Goal: Task Accomplishment & Management: Manage account settings

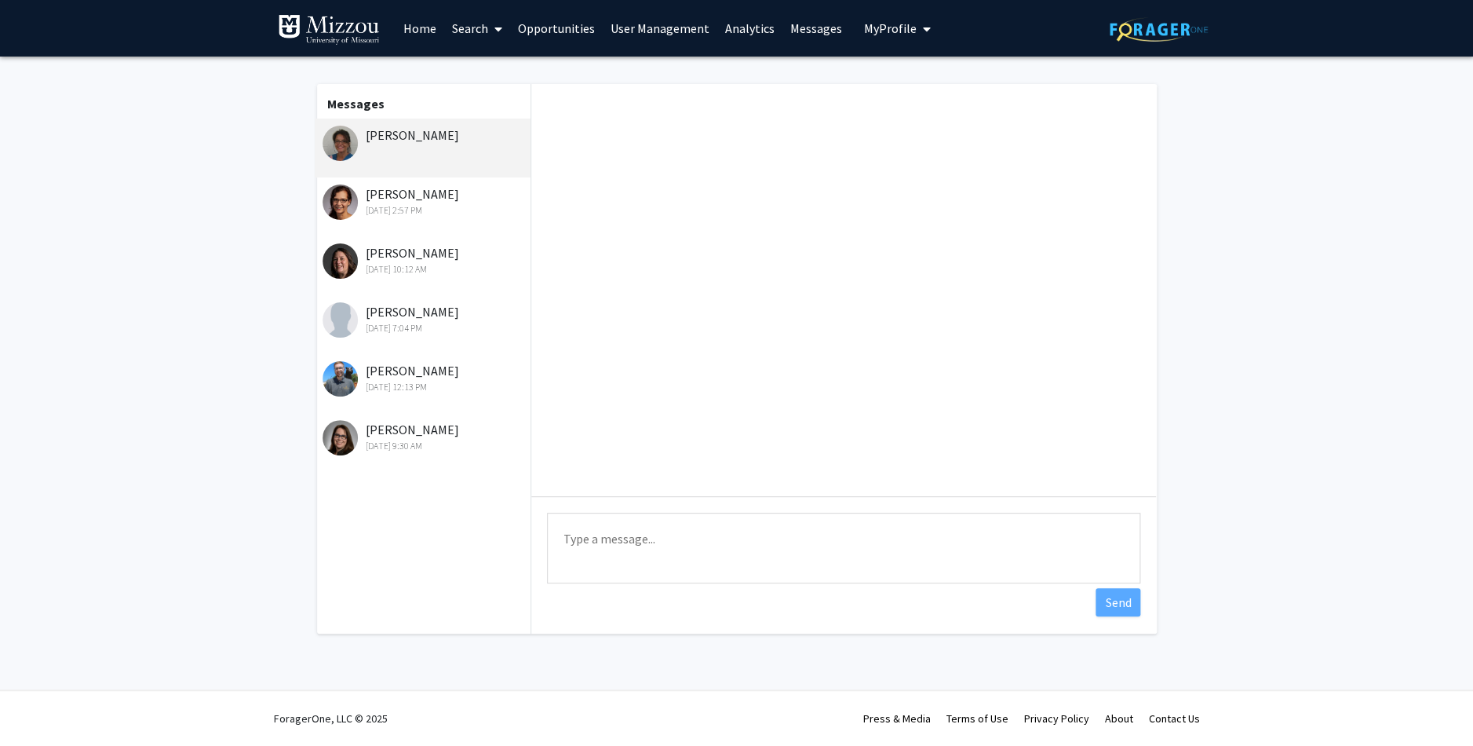
click at [440, 30] on link "Home" at bounding box center [420, 28] width 49 height 55
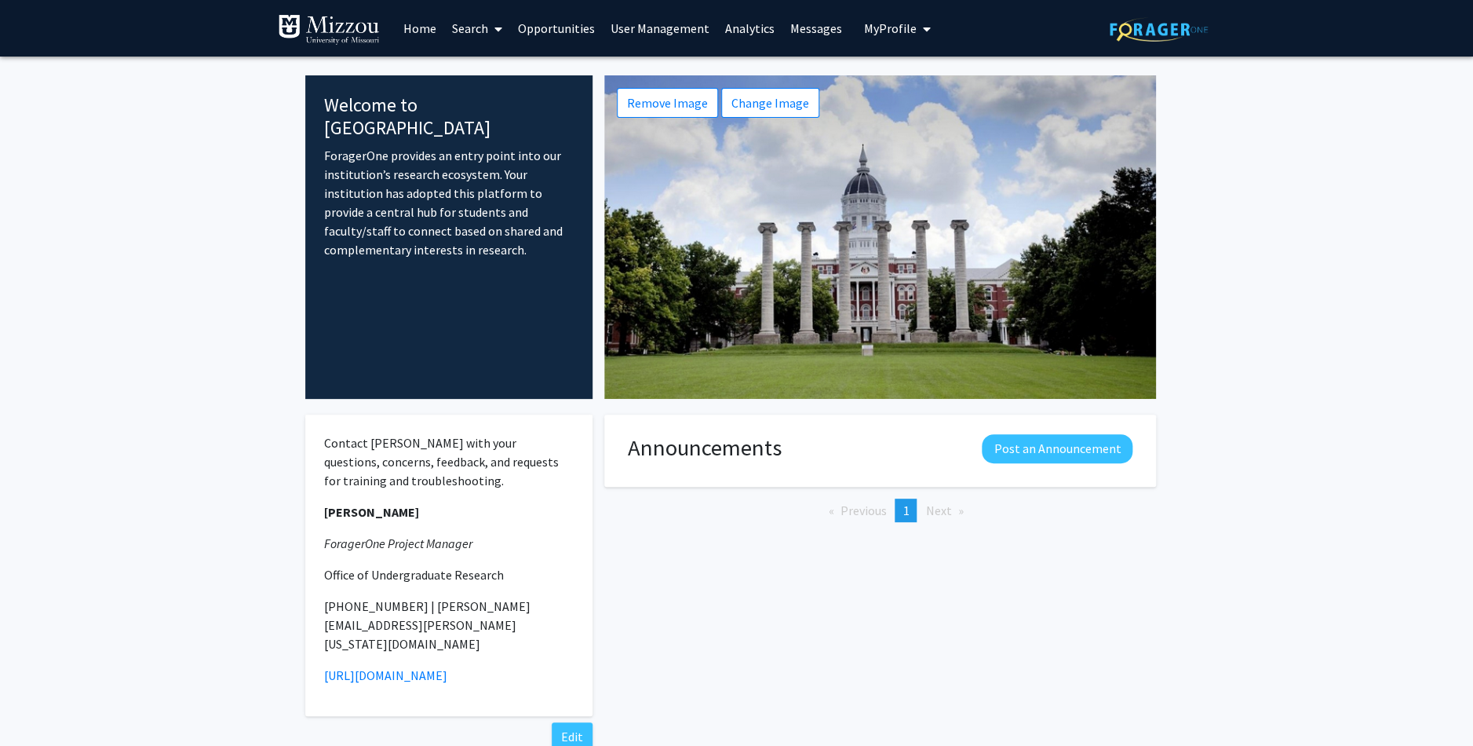
click at [741, 28] on link "Analytics" at bounding box center [749, 28] width 65 height 55
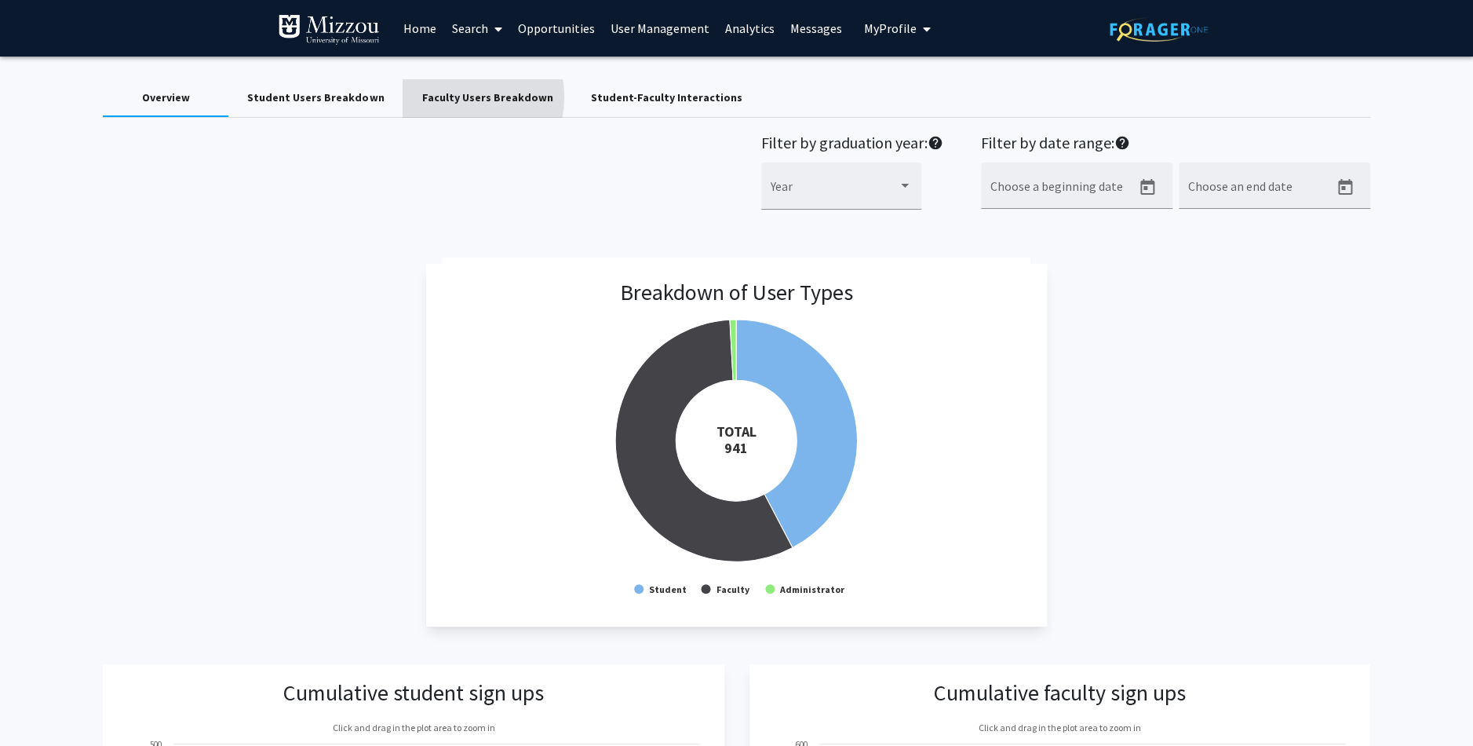
click at [438, 97] on div "Faculty Users Breakdown" at bounding box center [486, 97] width 131 height 16
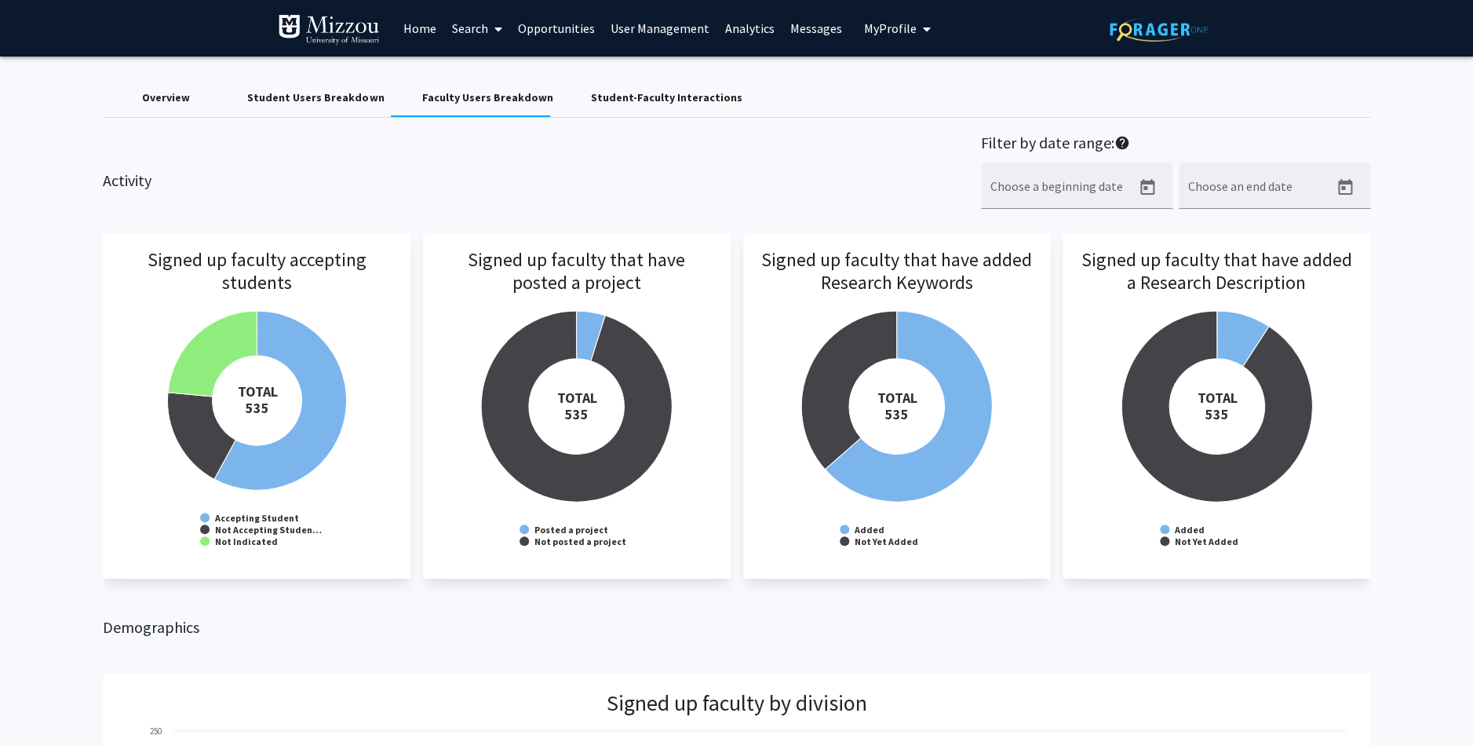
click at [589, 328] on h3 "Signed up faculty that have posted a project" at bounding box center [577, 293] width 276 height 88
click at [593, 327] on h3 "Signed up faculty that have posted a project" at bounding box center [577, 293] width 276 height 88
click at [349, 98] on div "Student Users Breakdown" at bounding box center [315, 97] width 137 height 16
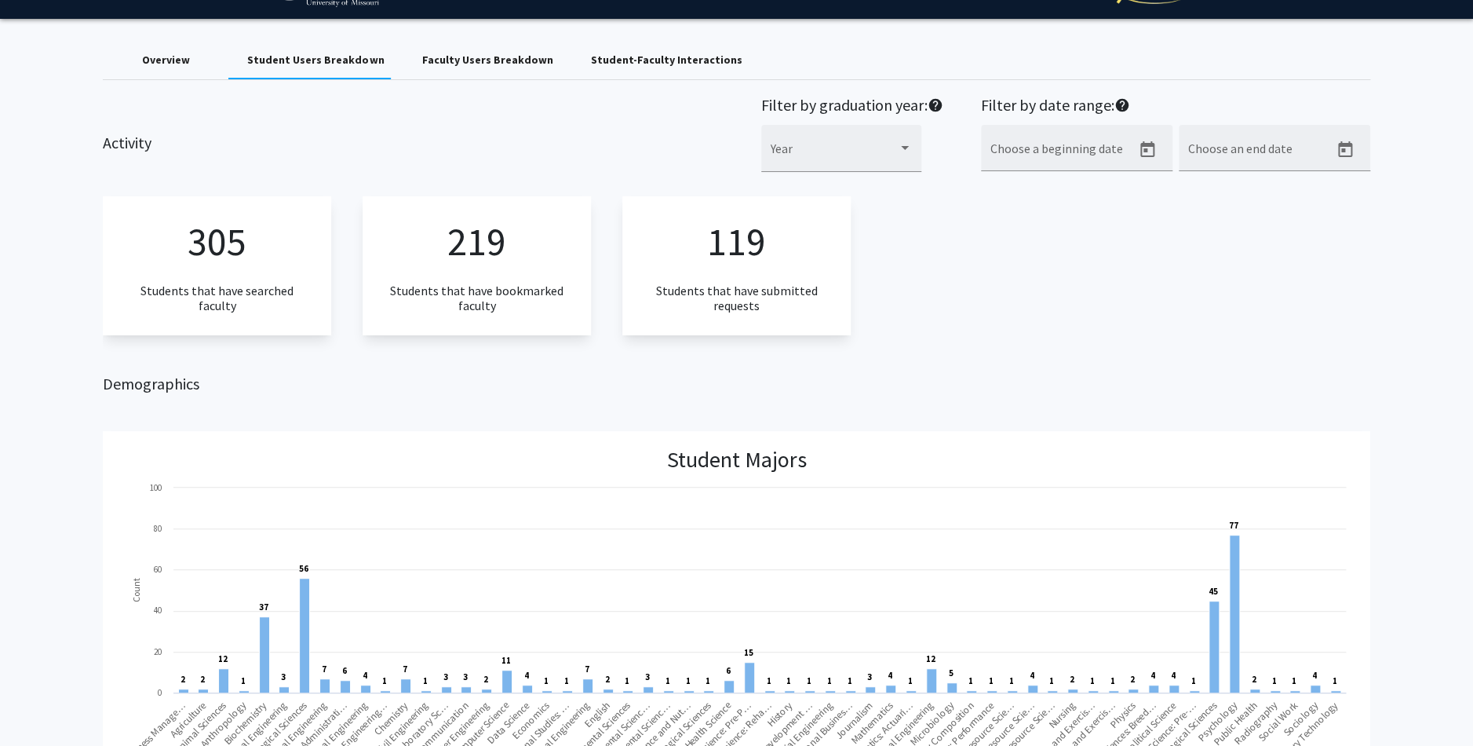
scroll to position [31, 0]
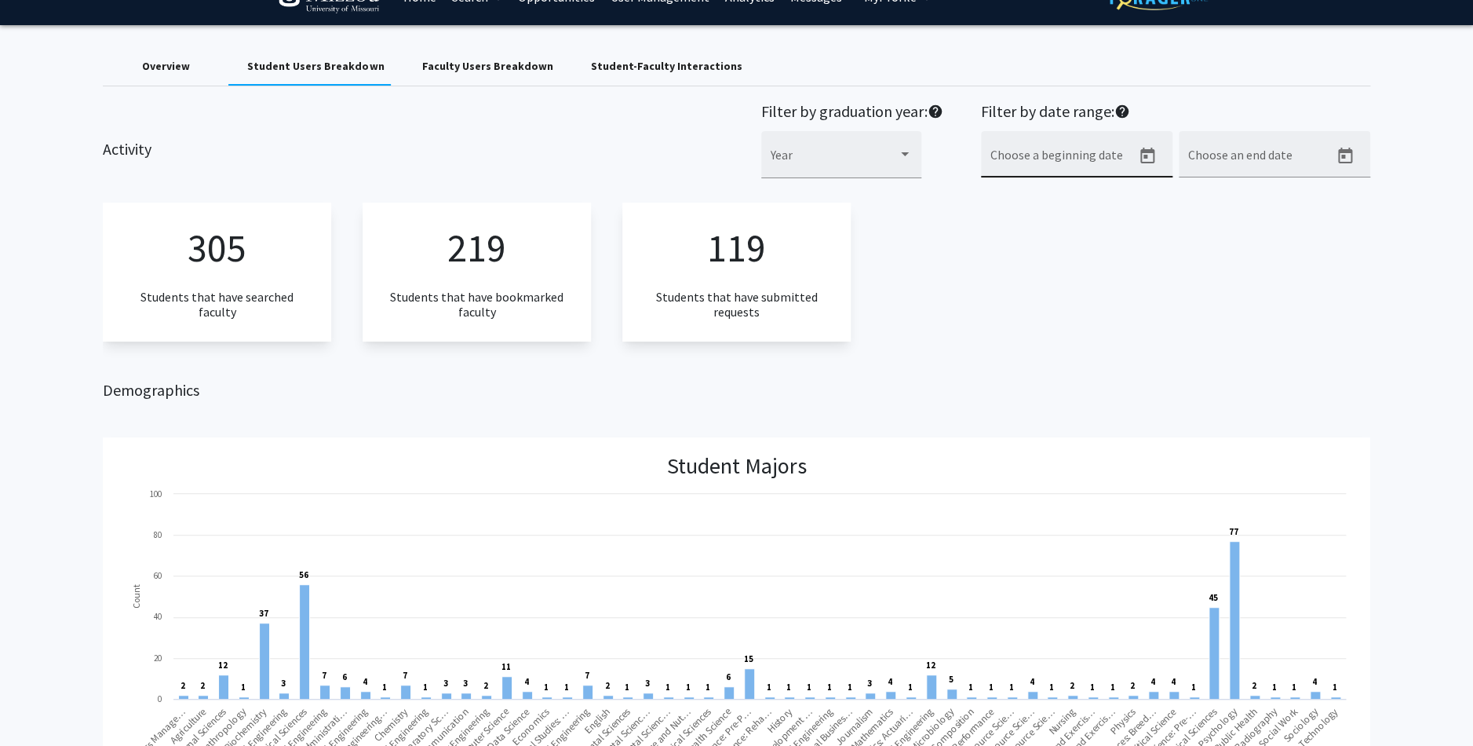
click at [1155, 159] on icon "Open calendar" at bounding box center [1147, 156] width 19 height 19
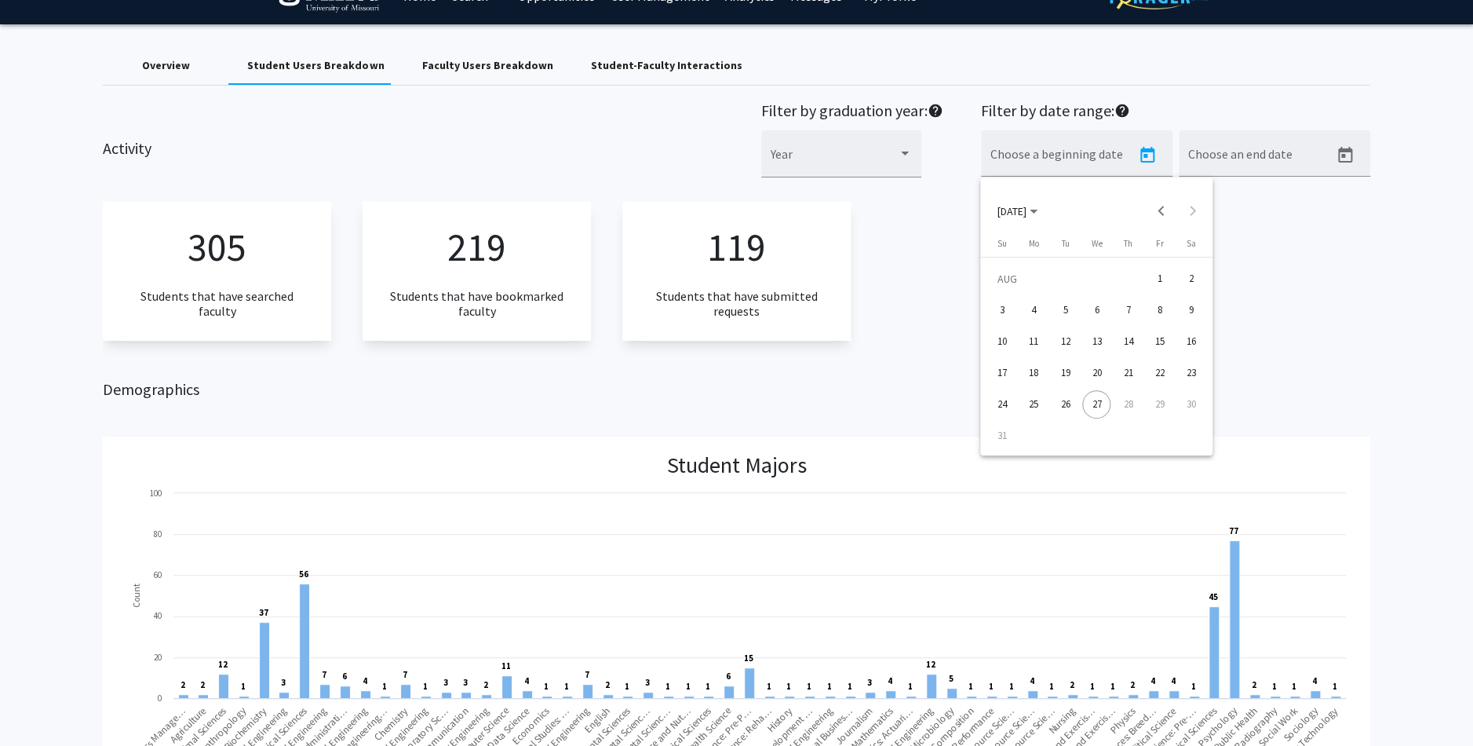
click at [1031, 369] on div "18" at bounding box center [1034, 373] width 28 height 28
type input "[DATE]"
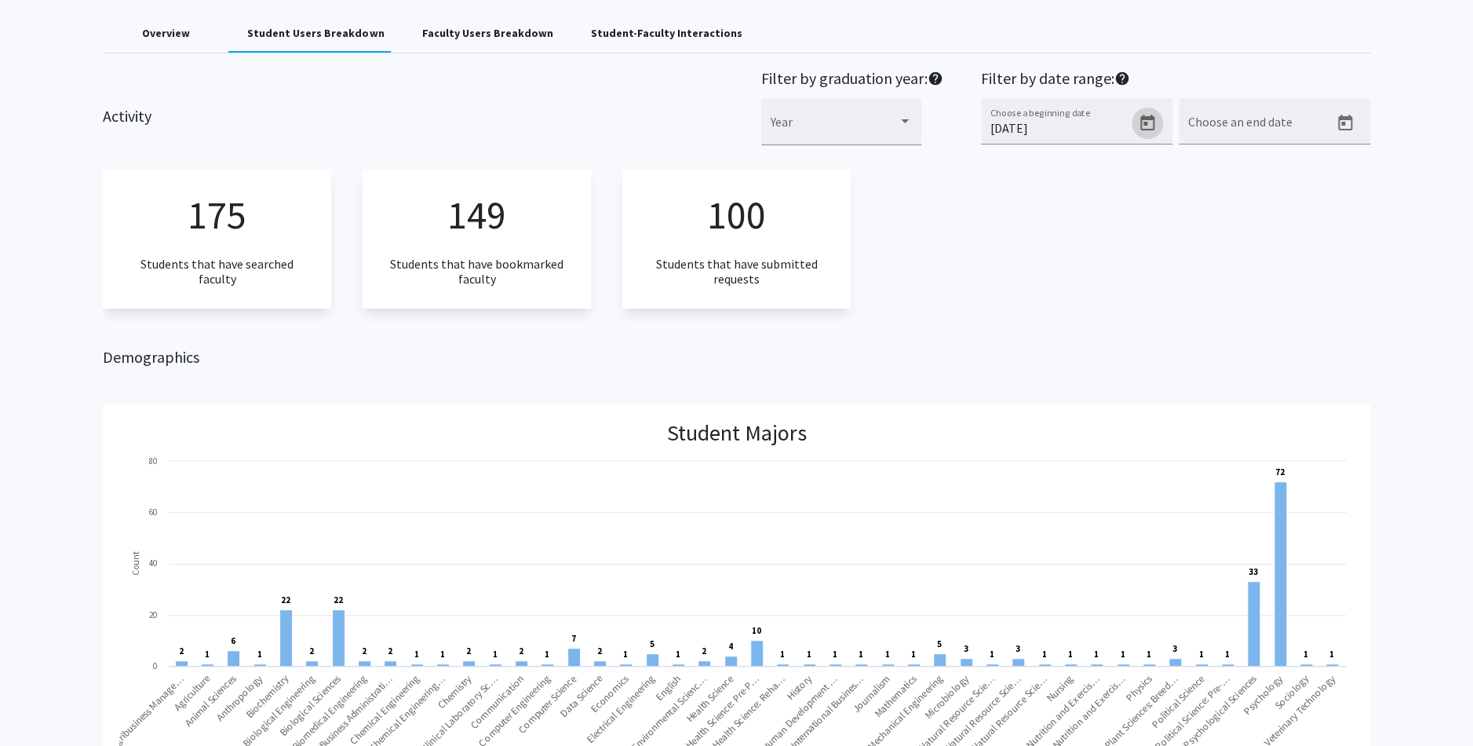
scroll to position [89, 0]
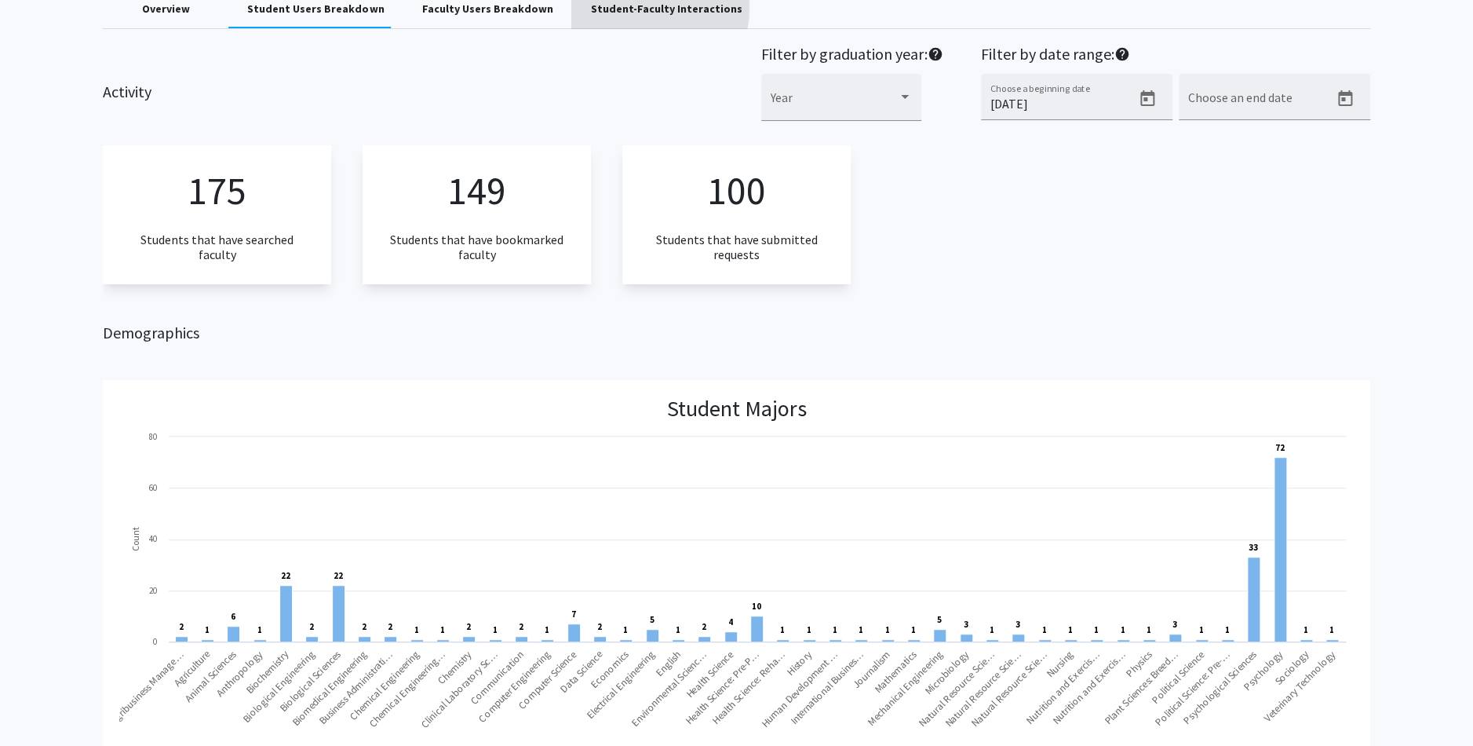
click at [619, 8] on div "Student-Faculty Interactions" at bounding box center [665, 9] width 151 height 16
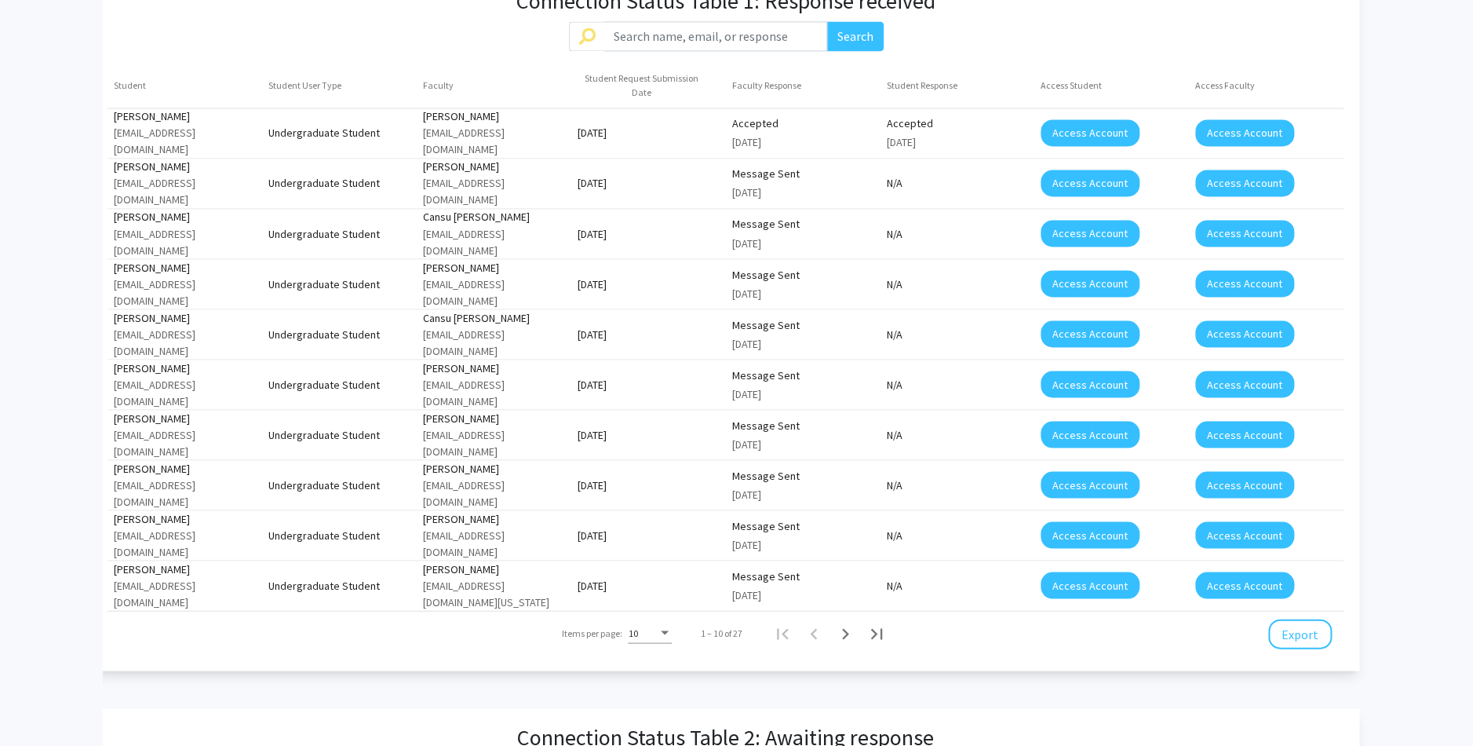
scroll to position [1238, 0]
click at [851, 622] on icon "Next page" at bounding box center [845, 633] width 22 height 22
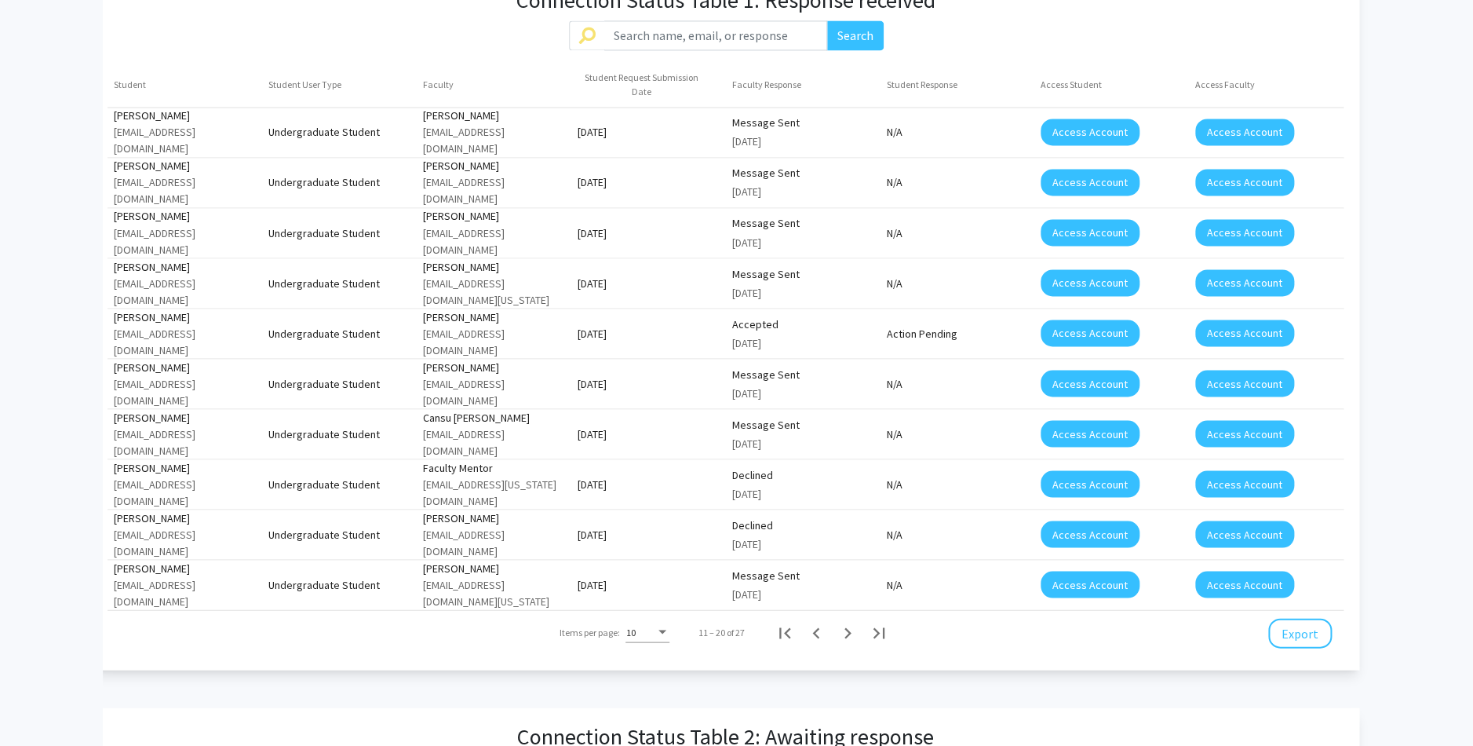
click at [851, 627] on icon "Next page" at bounding box center [848, 632] width 7 height 11
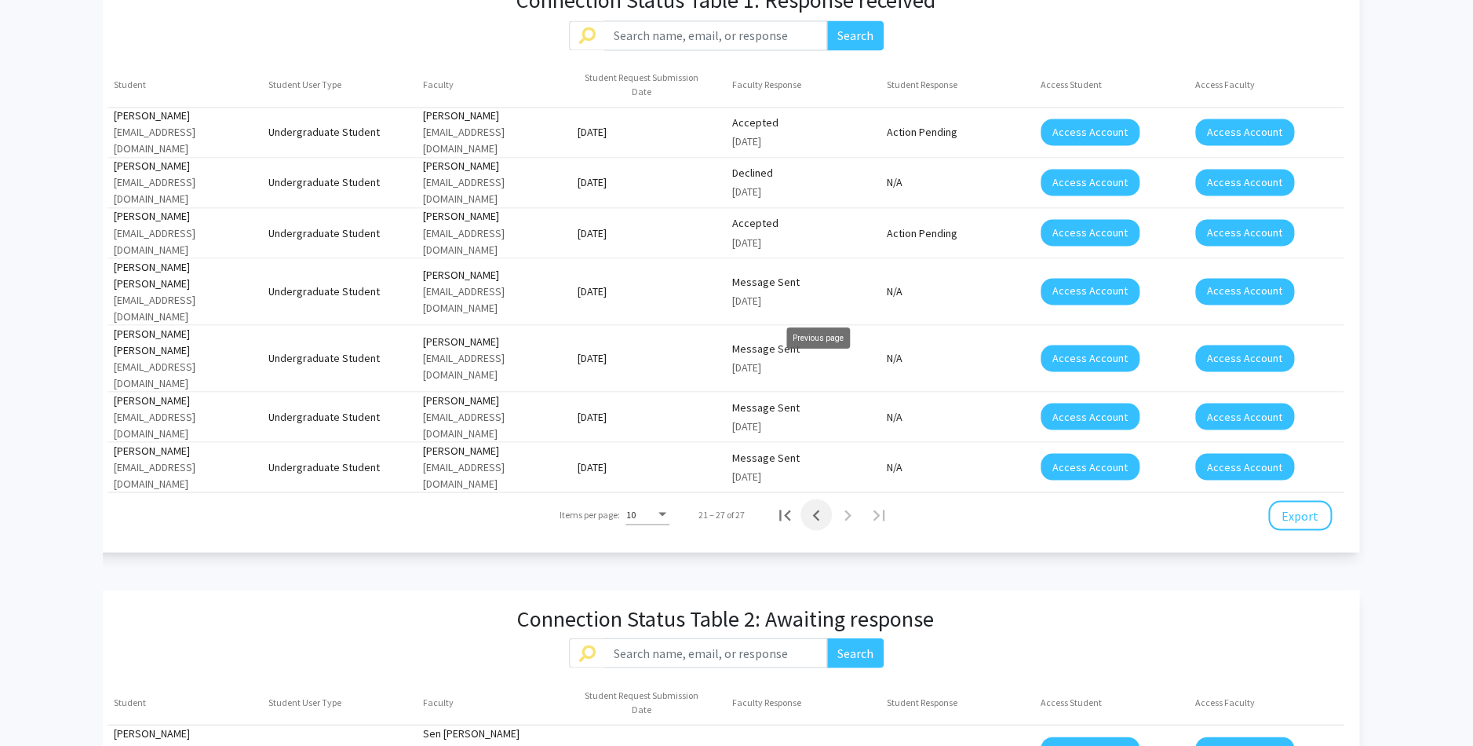
click at [816, 504] on icon "Previous page" at bounding box center [816, 515] width 22 height 22
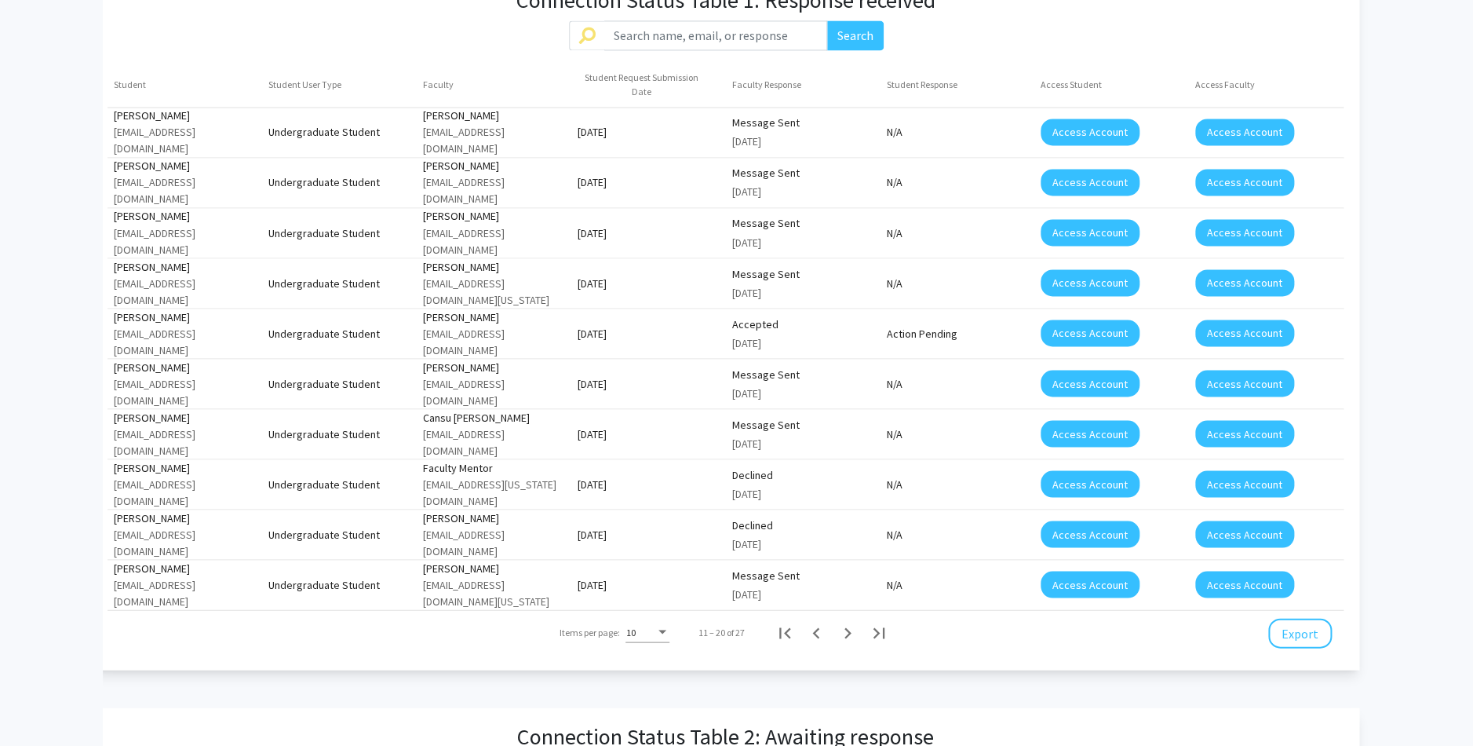
click at [816, 151] on mat-cell "Declined [DATE]" at bounding box center [803, 132] width 155 height 38
click at [816, 627] on icon "Previous page" at bounding box center [816, 632] width 7 height 11
click at [1097, 119] on button "Access Account" at bounding box center [1090, 132] width 99 height 27
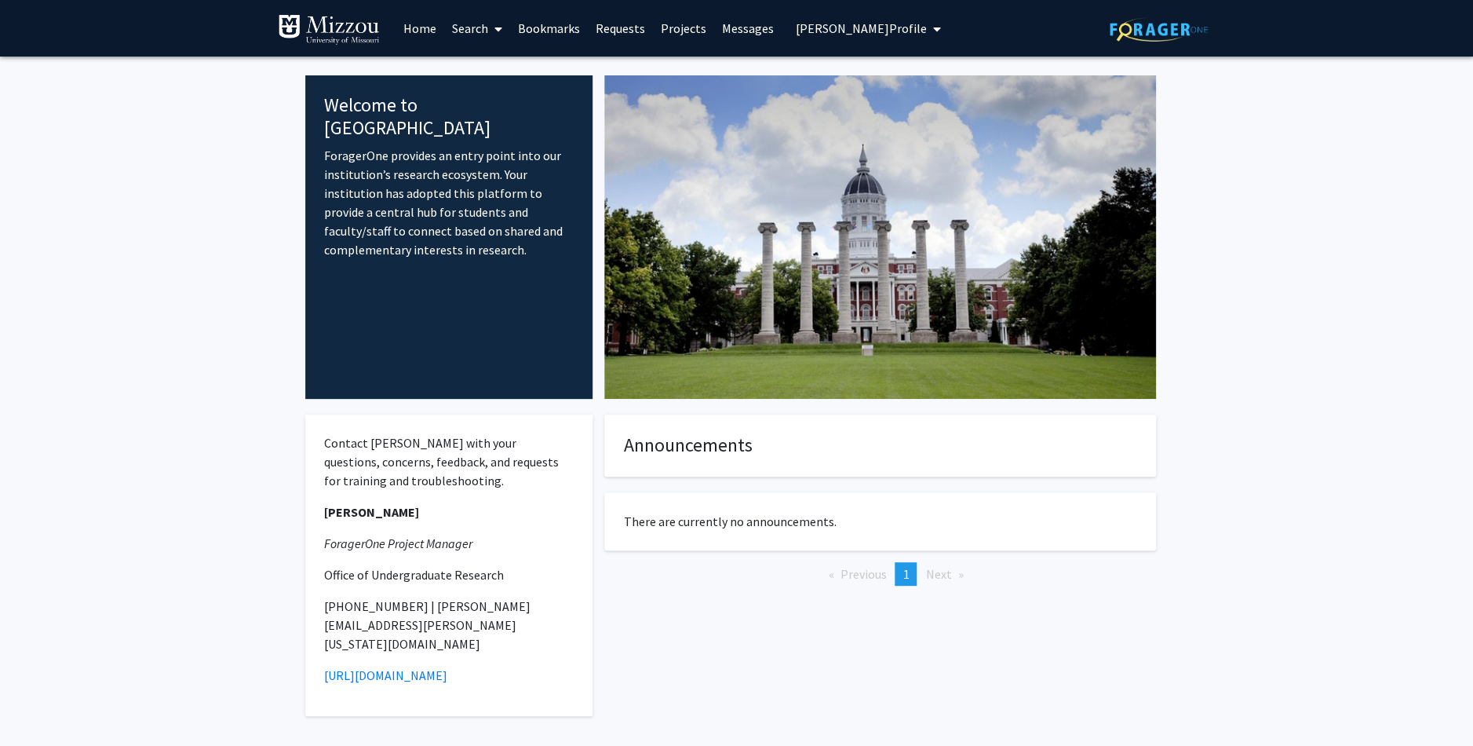
click at [829, 28] on span "[PERSON_NAME] Profile" at bounding box center [861, 28] width 131 height 16
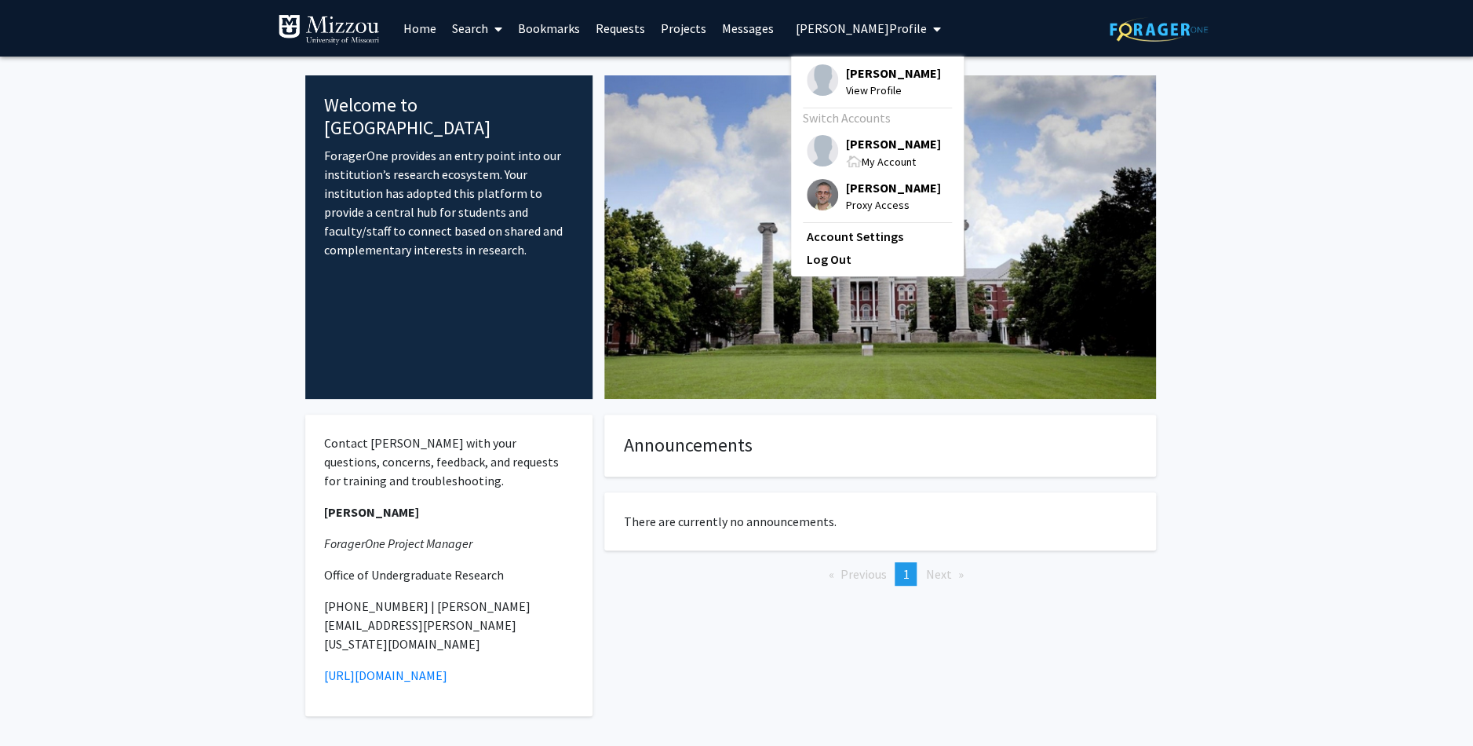
click at [875, 144] on span "[PERSON_NAME]" at bounding box center [893, 143] width 95 height 17
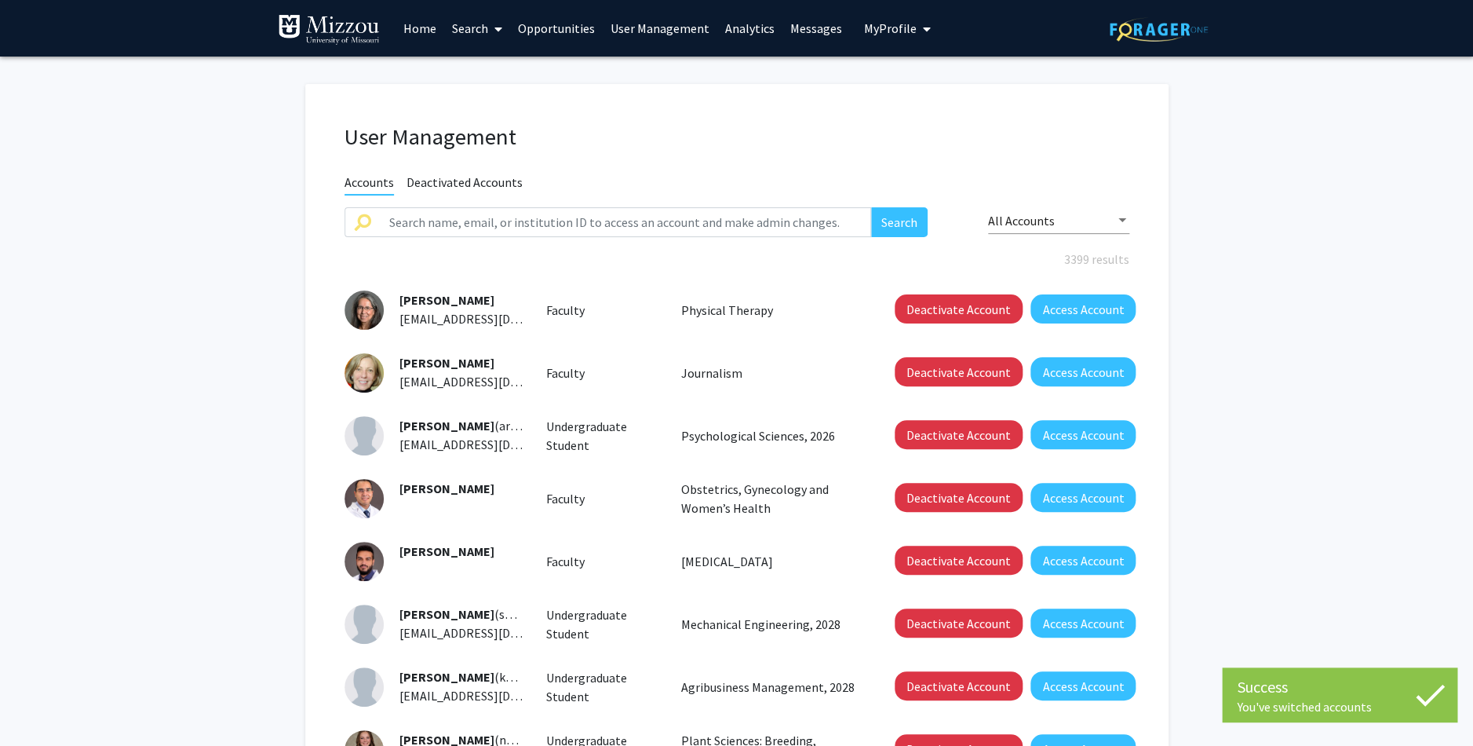
click at [747, 31] on link "Analytics" at bounding box center [749, 28] width 65 height 55
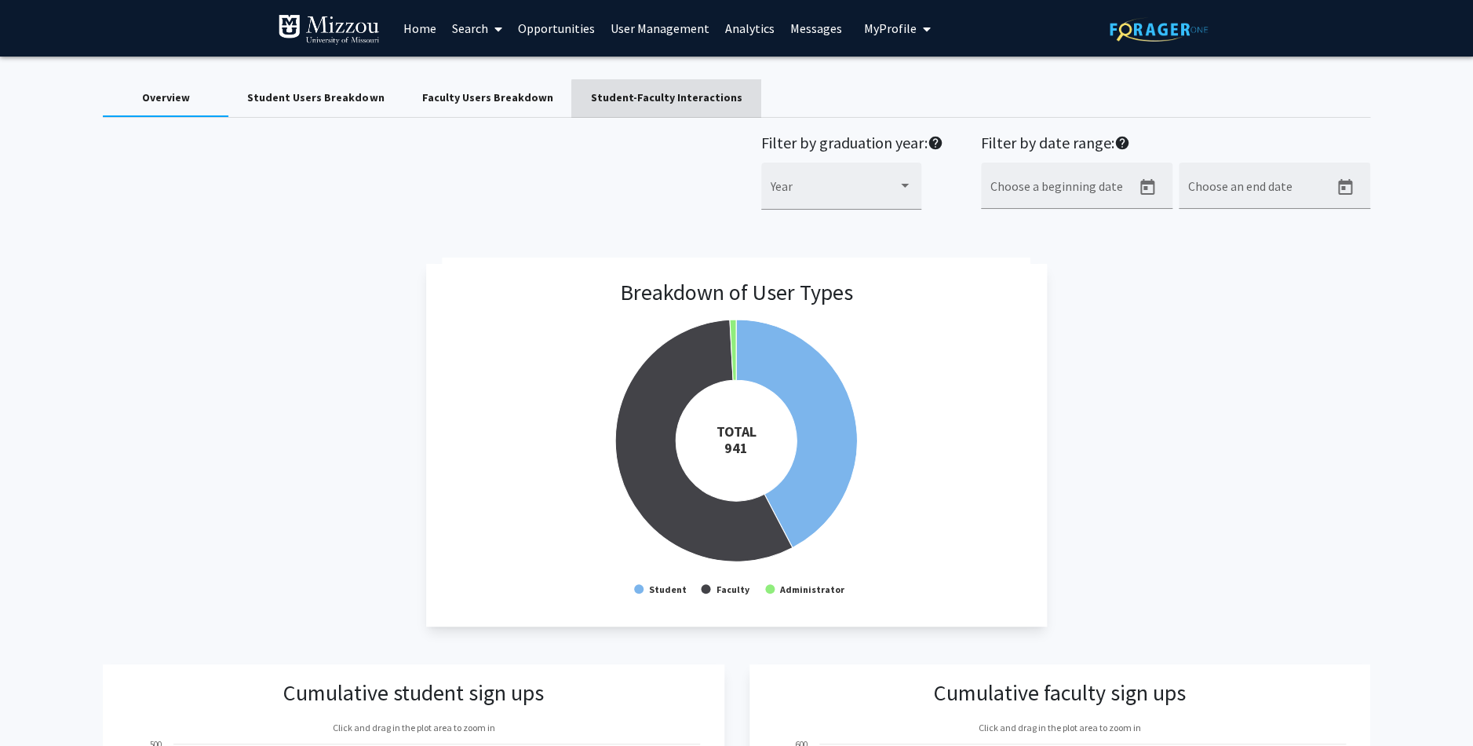
click at [662, 99] on div "Student-Faculty Interactions" at bounding box center [665, 97] width 151 height 16
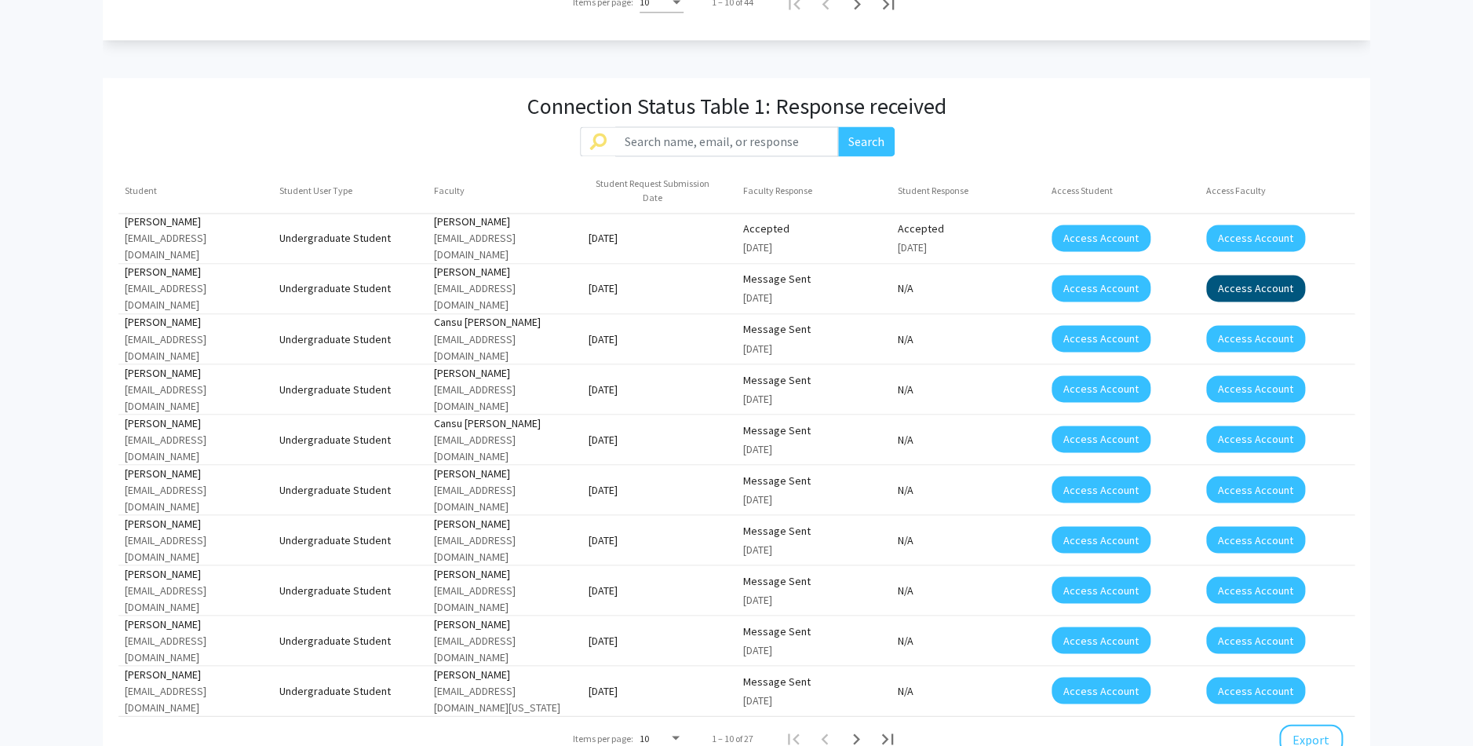
scroll to position [0, 1]
click at [1246, 224] on button "Access Account" at bounding box center [1255, 237] width 99 height 27
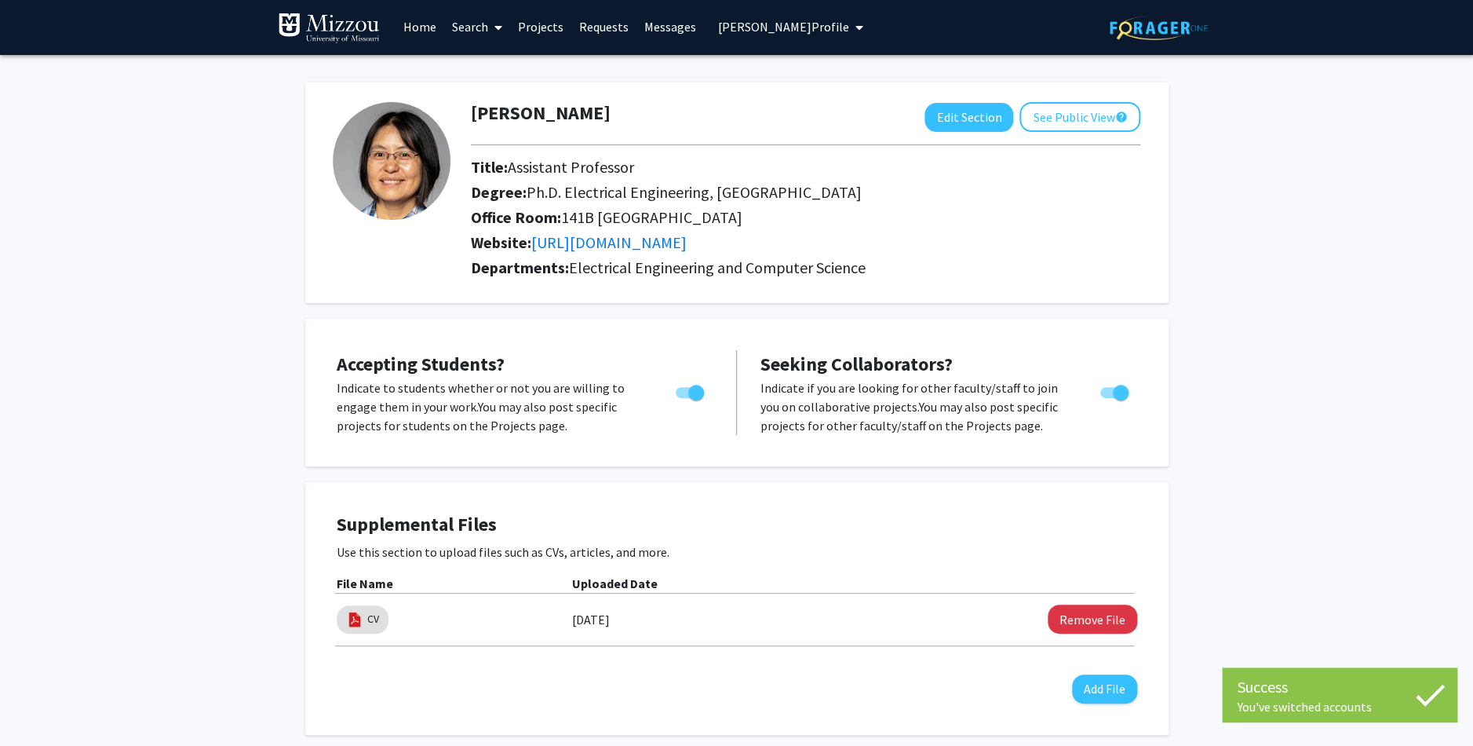
scroll to position [5, 0]
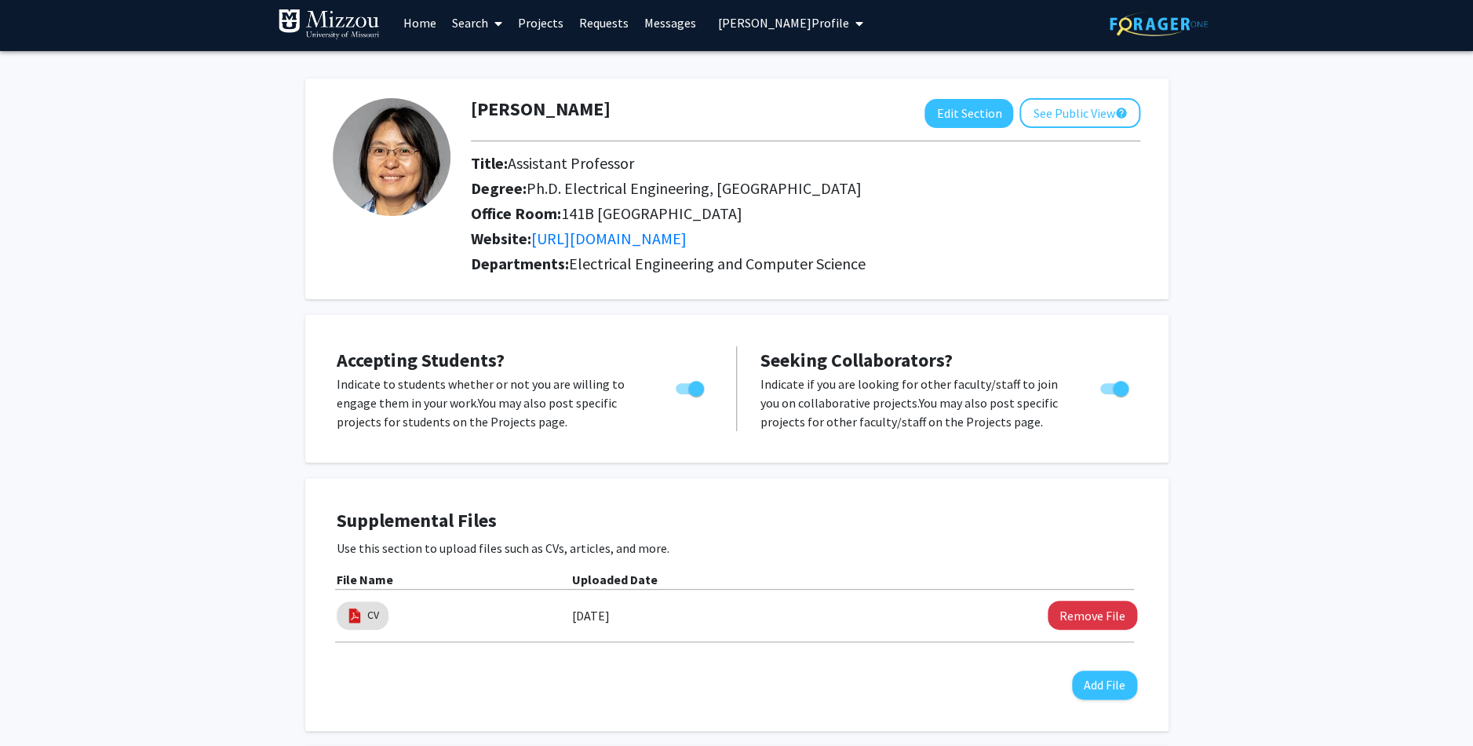
click at [666, 25] on link "Messages" at bounding box center [671, 22] width 68 height 55
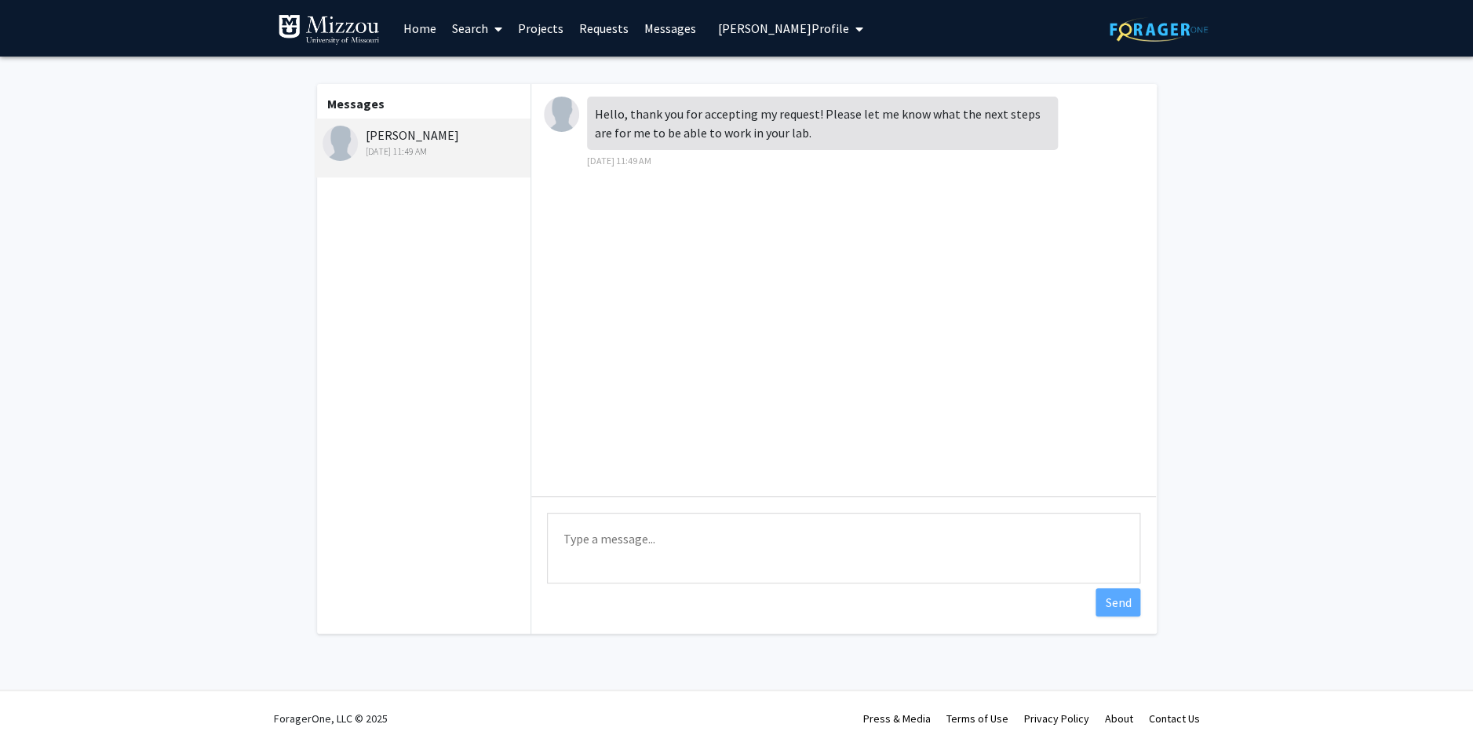
click at [784, 25] on span "[PERSON_NAME] Profile" at bounding box center [783, 28] width 131 height 16
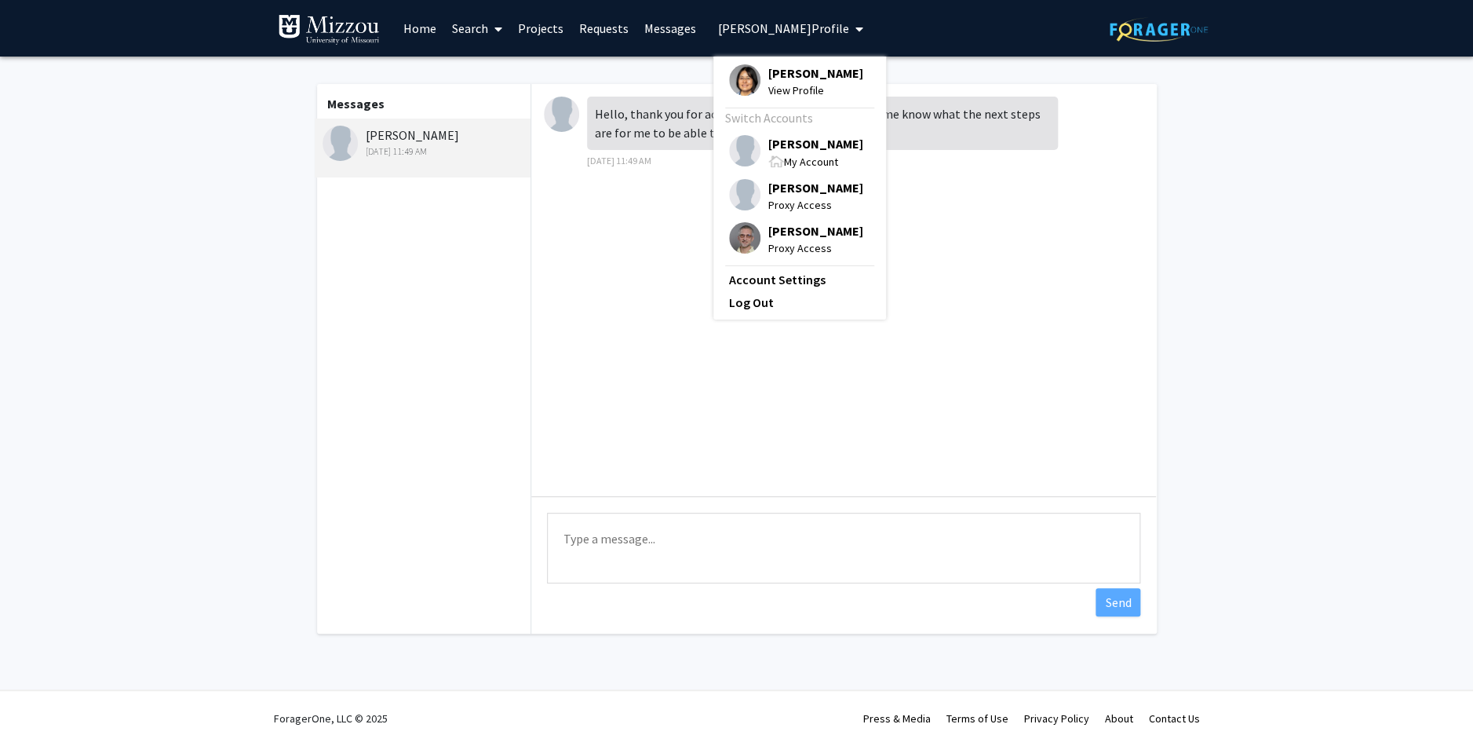
click at [787, 188] on span "[PERSON_NAME]" at bounding box center [815, 187] width 95 height 17
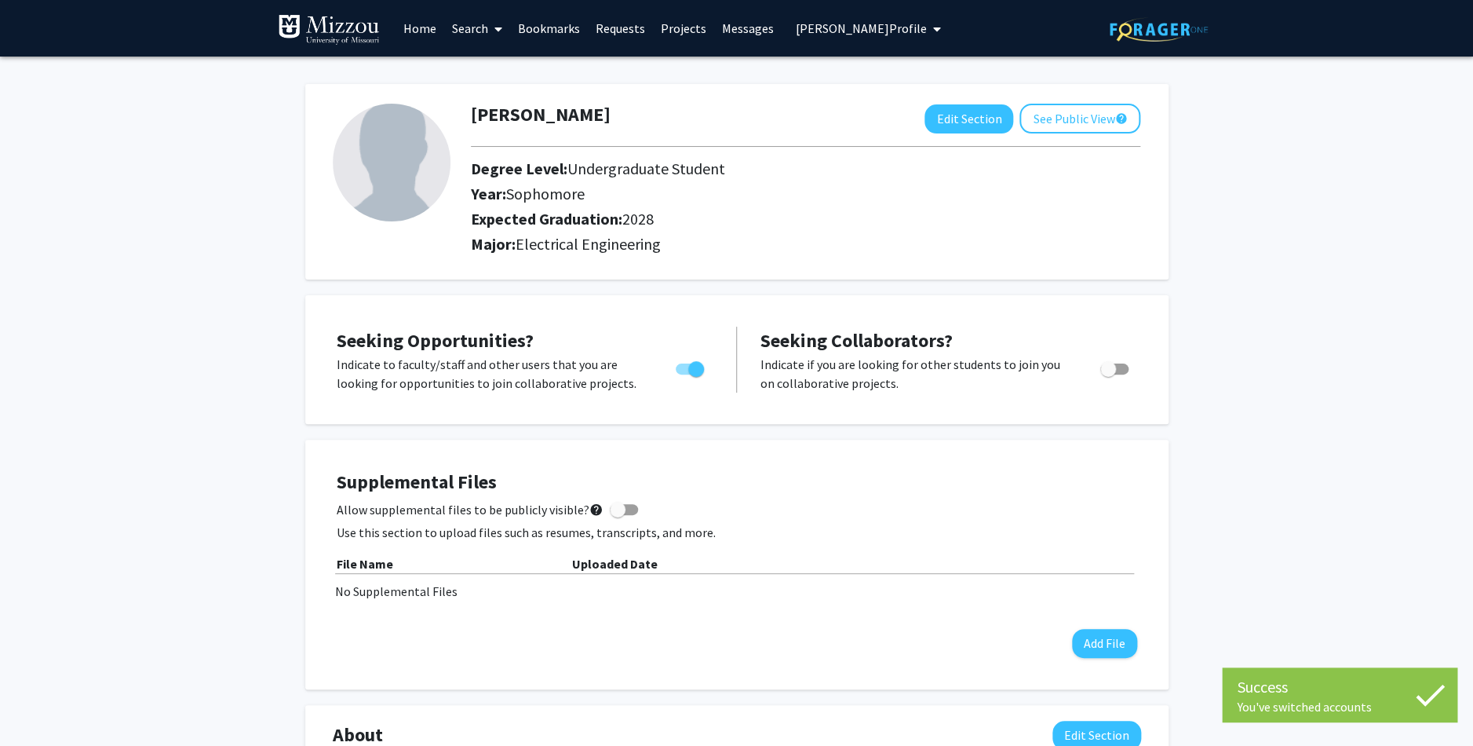
click at [740, 27] on link "Messages" at bounding box center [748, 28] width 68 height 55
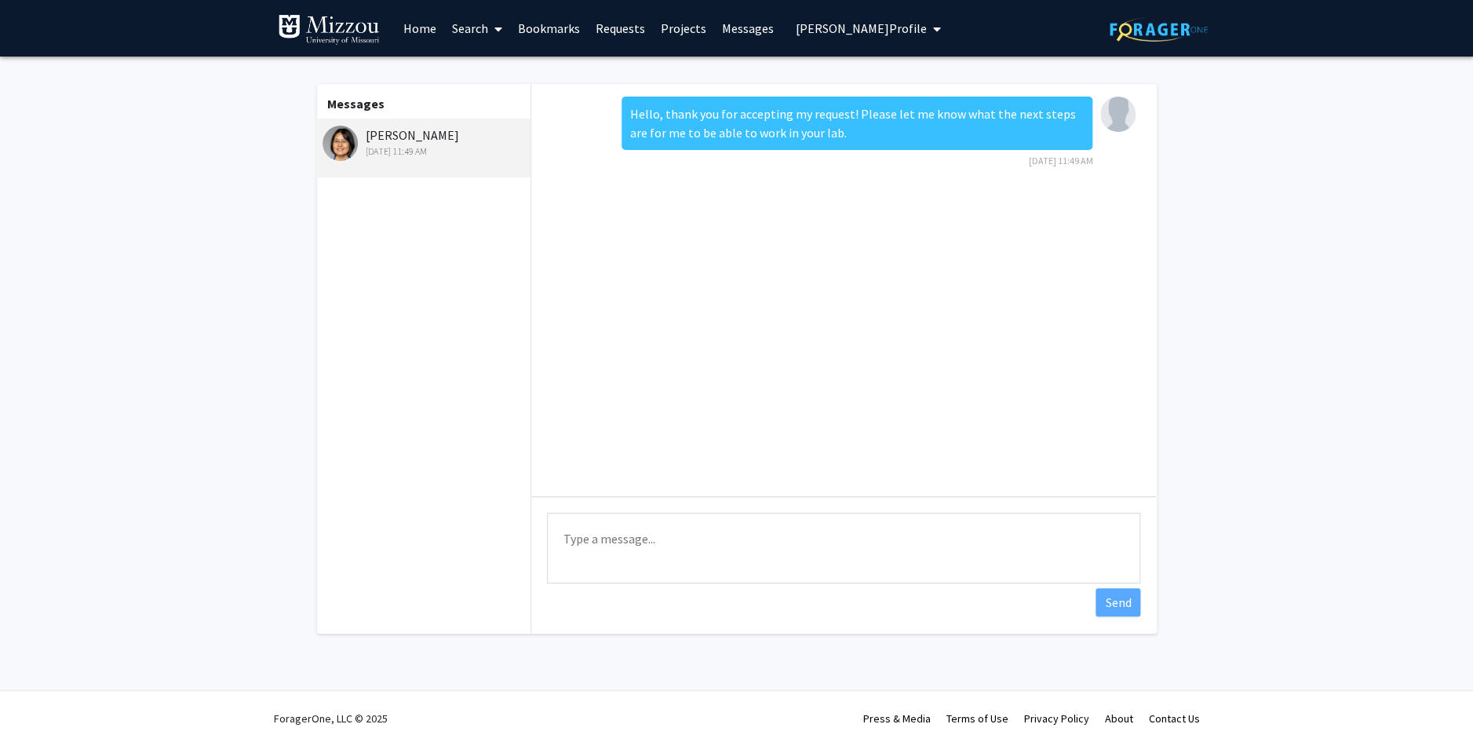
click at [740, 27] on link "Messages" at bounding box center [748, 28] width 68 height 55
click at [881, 27] on span "[PERSON_NAME] Profile" at bounding box center [861, 28] width 131 height 16
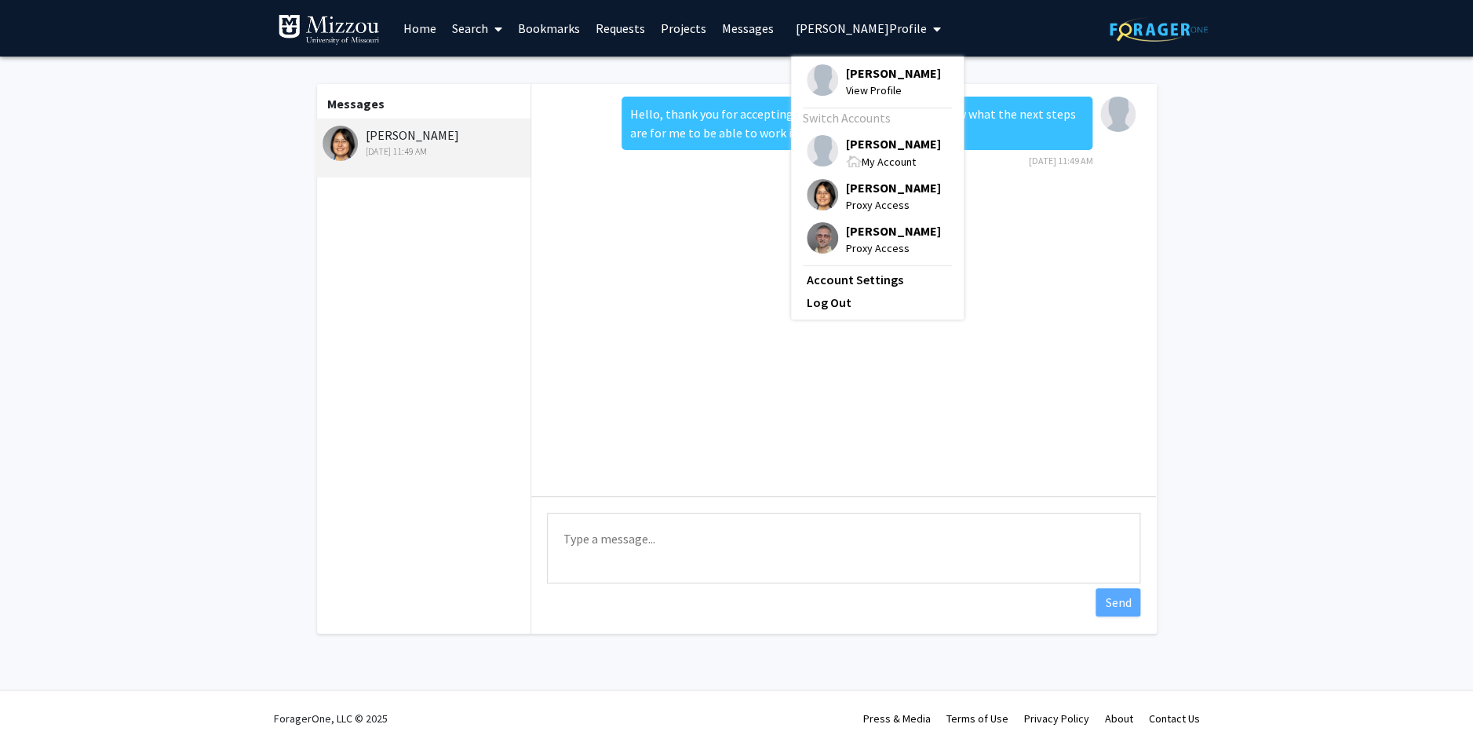
click at [880, 72] on span "[PERSON_NAME]" at bounding box center [893, 72] width 95 height 17
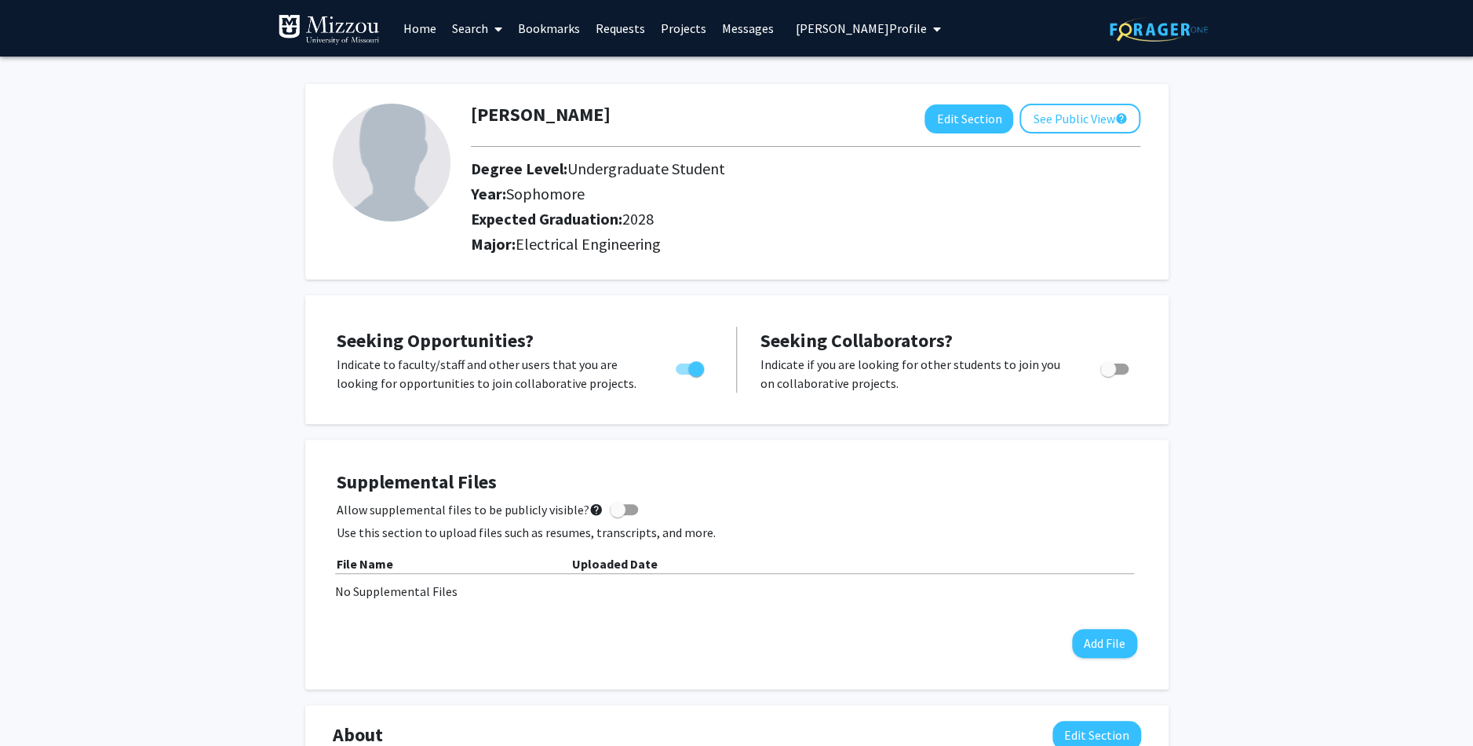
click at [841, 23] on span "[PERSON_NAME] Profile" at bounding box center [861, 28] width 131 height 16
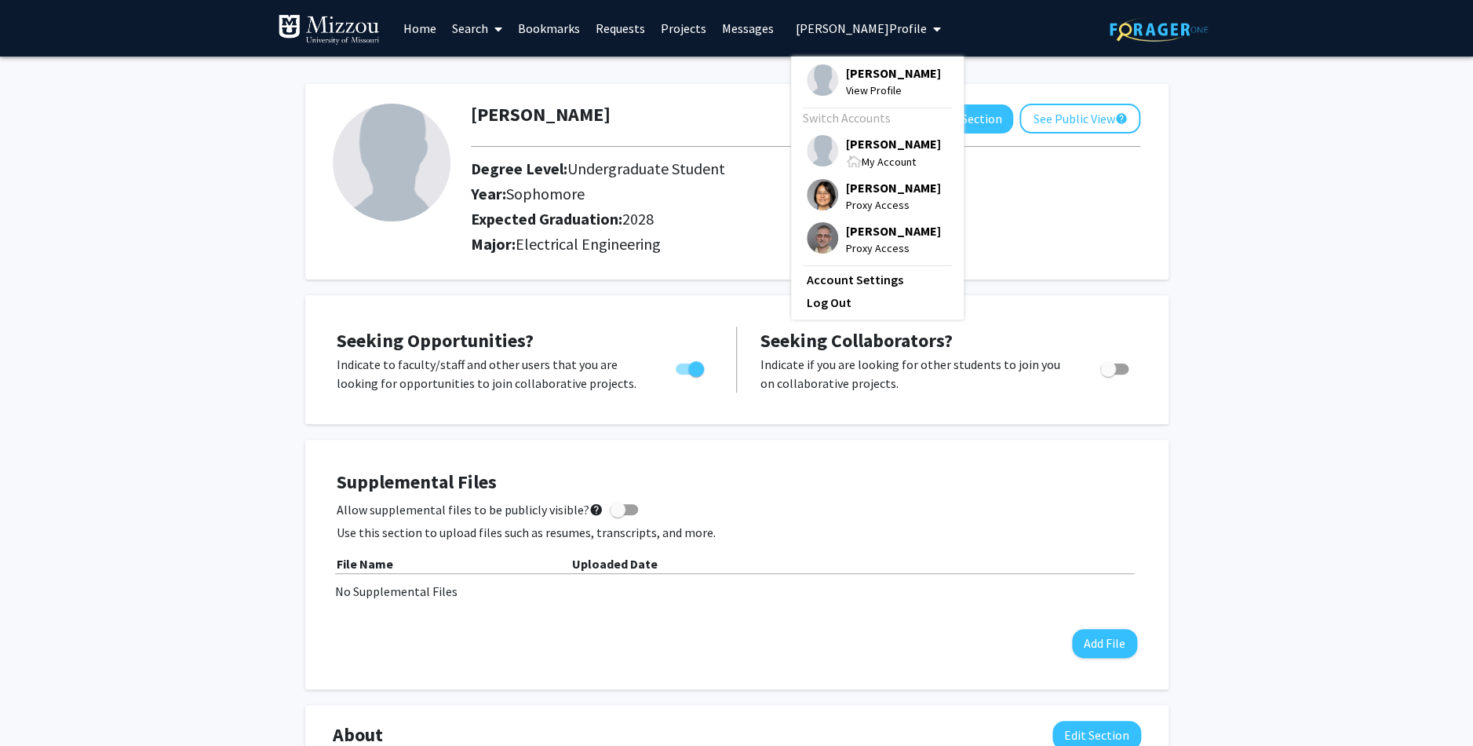
click at [870, 144] on span "[PERSON_NAME]" at bounding box center [893, 143] width 95 height 17
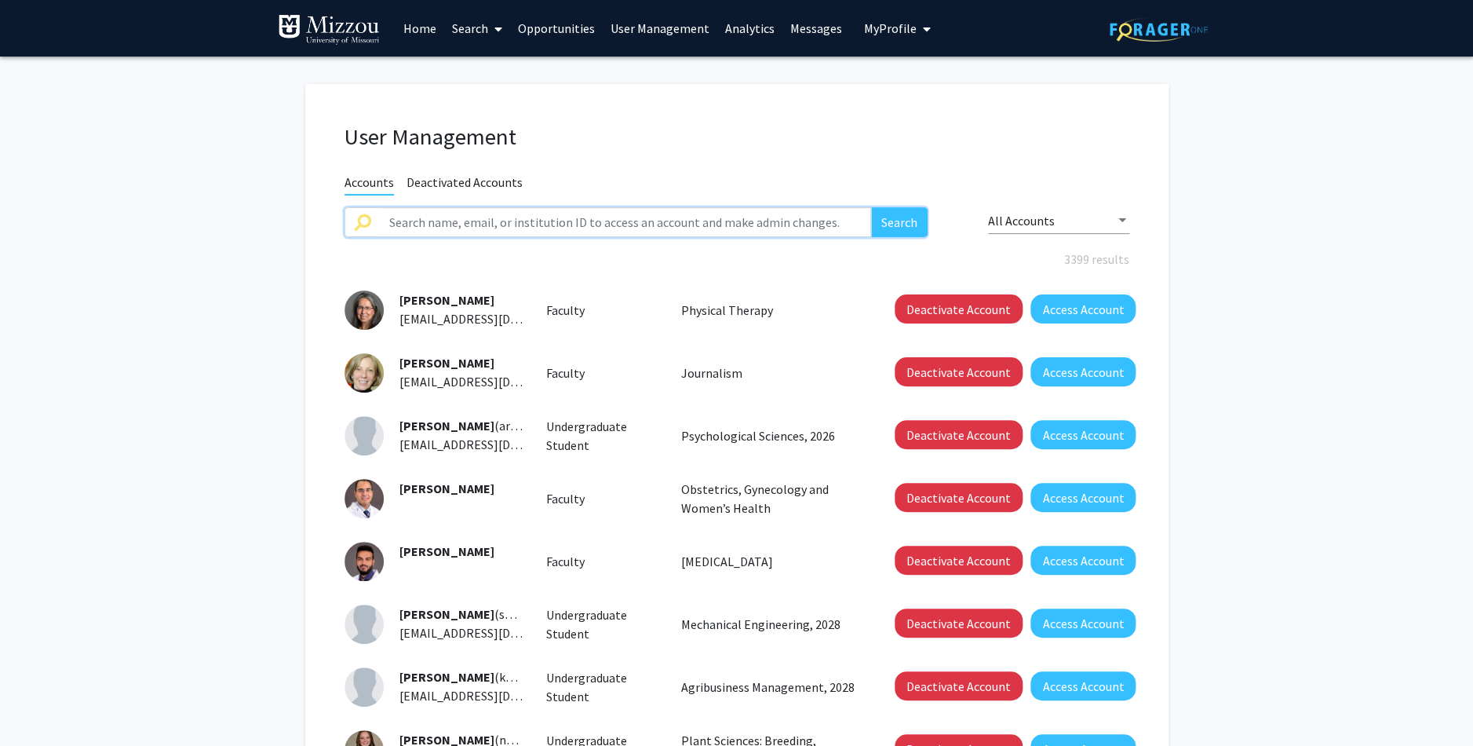
click at [783, 227] on input "text" at bounding box center [626, 222] width 492 height 30
type input "[PERSON_NAME]"
click at [871, 207] on button "Search" at bounding box center [899, 222] width 57 height 30
